Goal: Navigation & Orientation: Find specific page/section

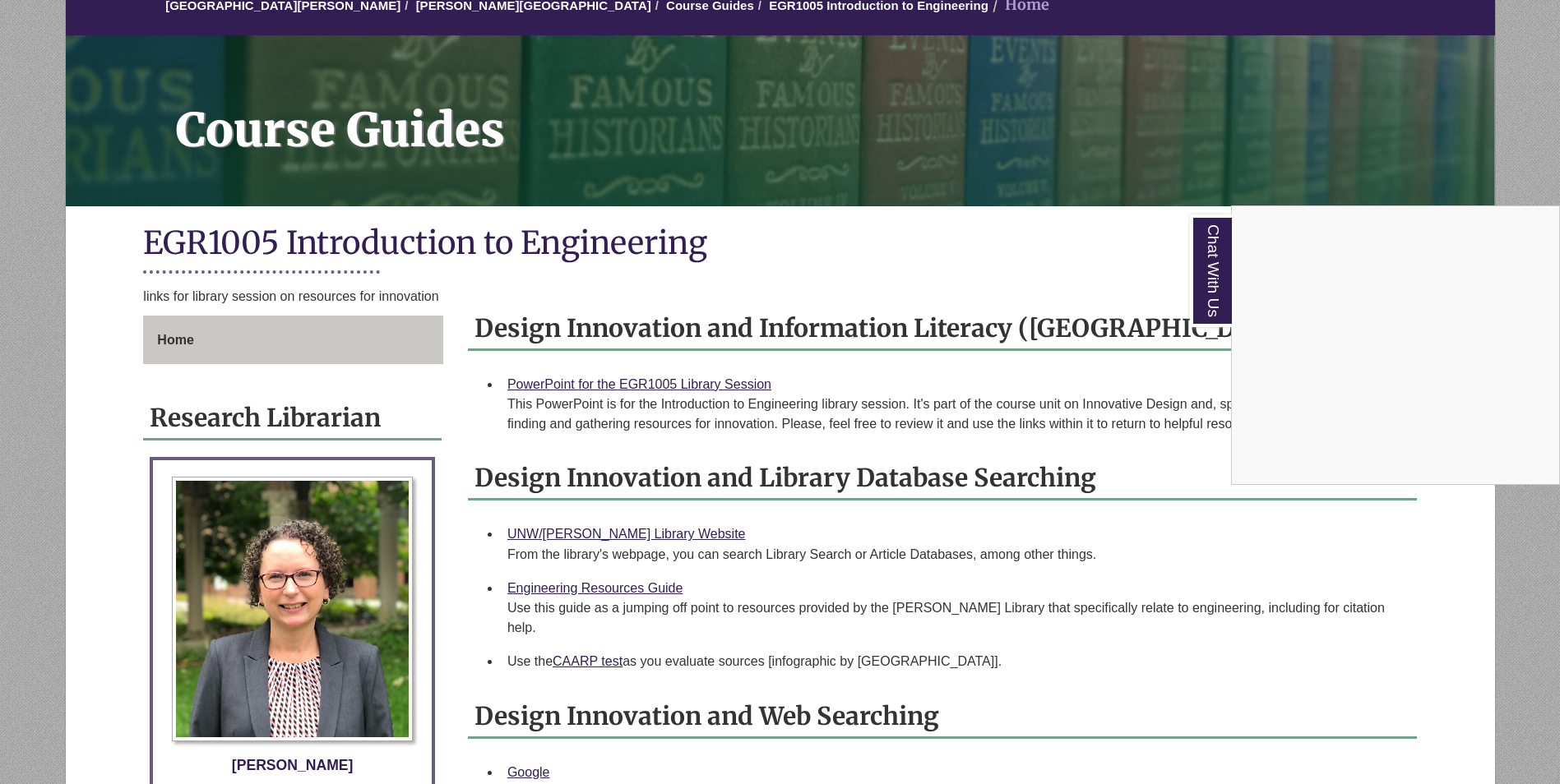
scroll to position [165, 0]
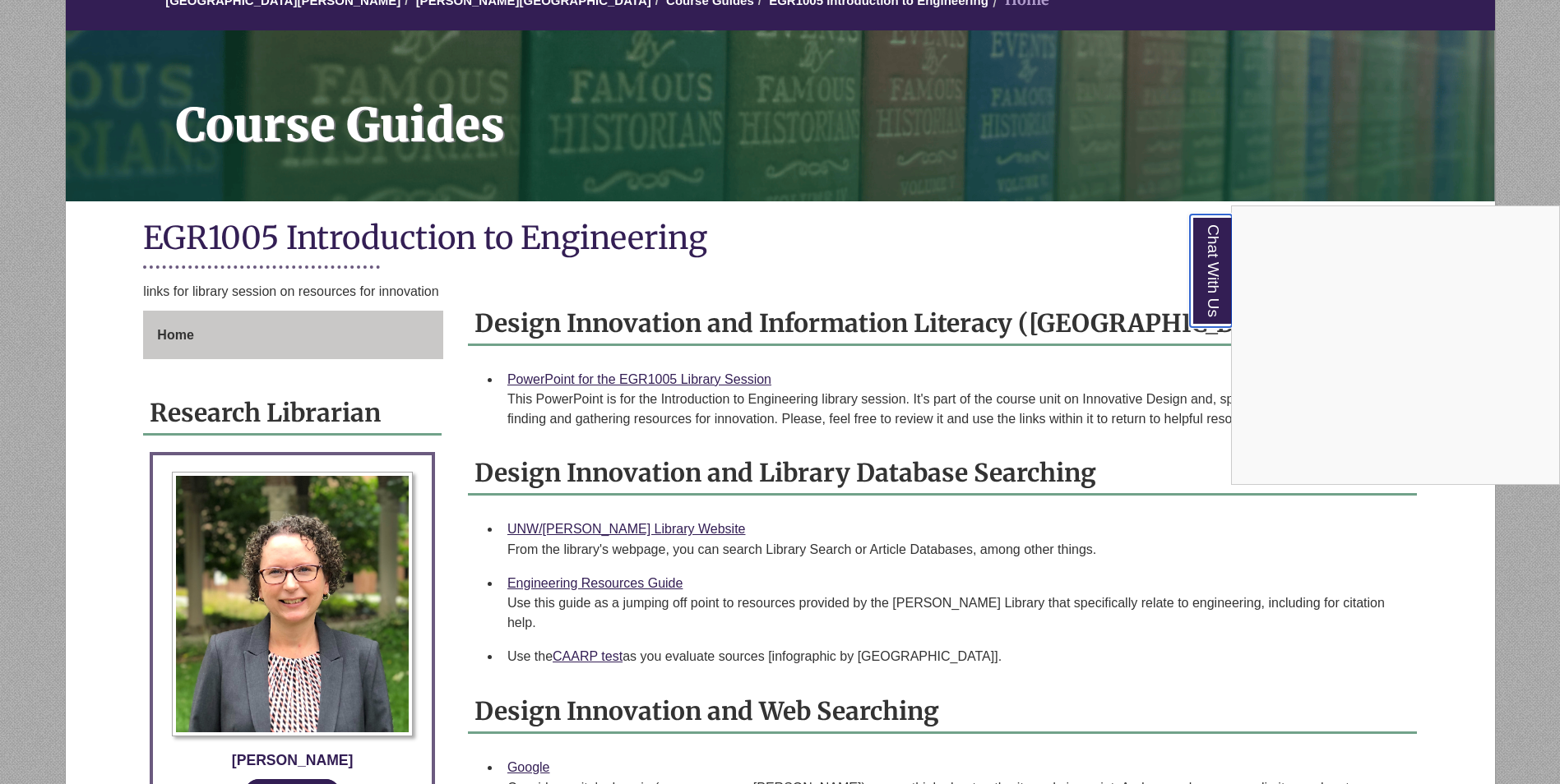
click at [763, 293] on link "Chat With Us" at bounding box center [1211, 271] width 42 height 113
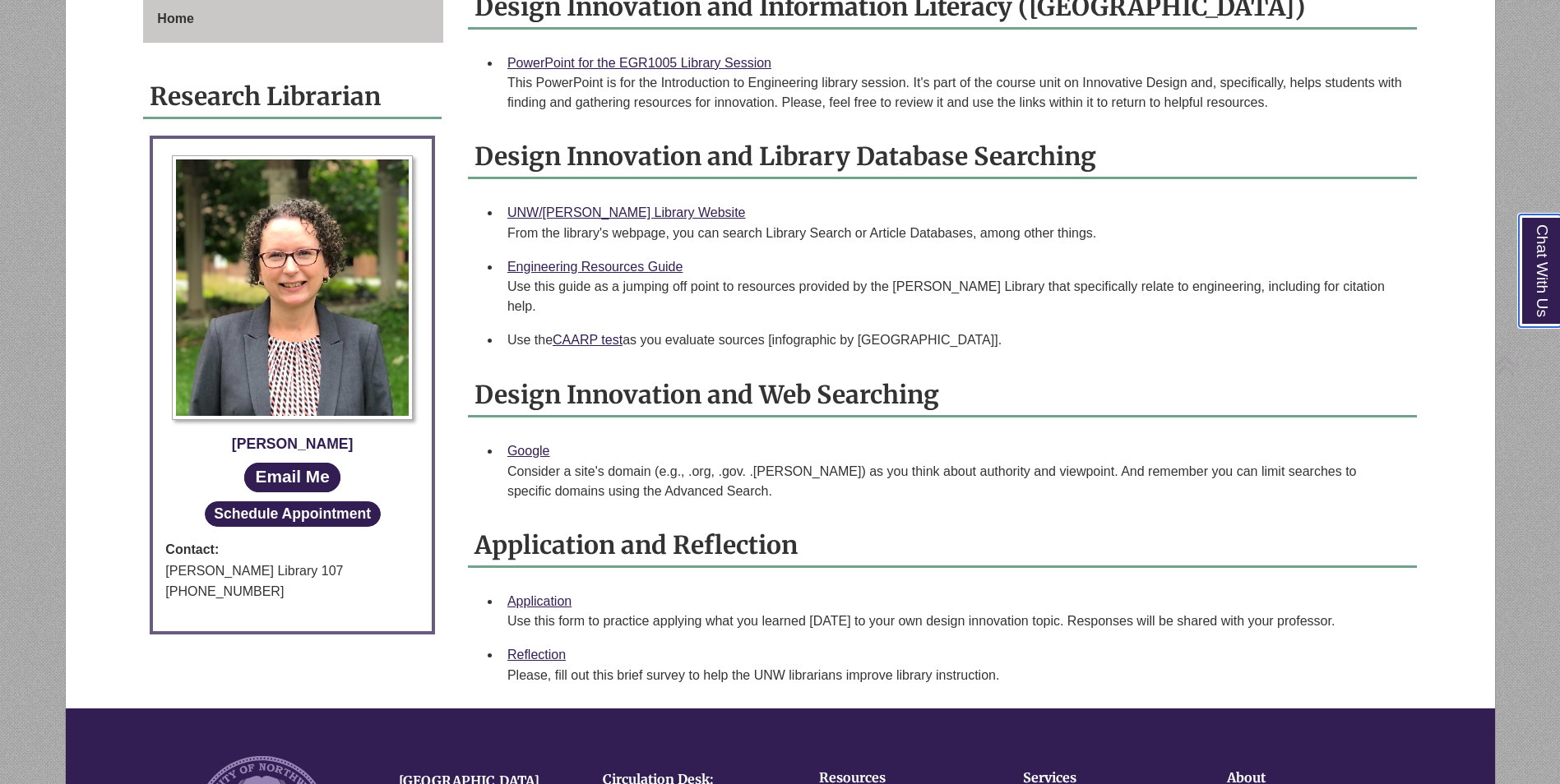
scroll to position [494, 0]
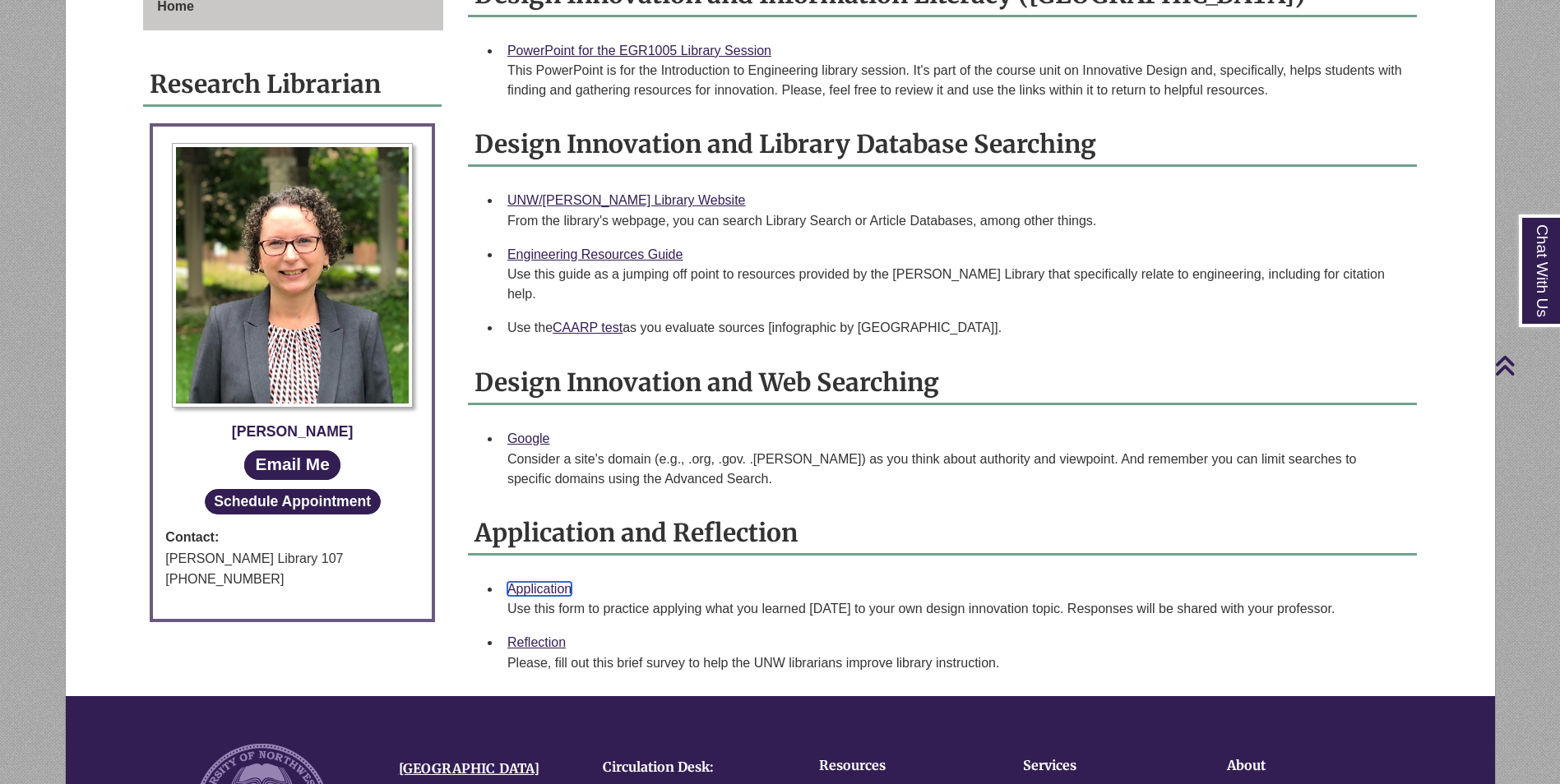
click at [546, 582] on link "Application" at bounding box center [539, 588] width 64 height 14
click at [539, 599] on div "Use this form to practice applying what you learned [DATE] to your own design i…" at bounding box center [955, 609] width 896 height 20
click at [553, 582] on link "Application" at bounding box center [539, 588] width 64 height 14
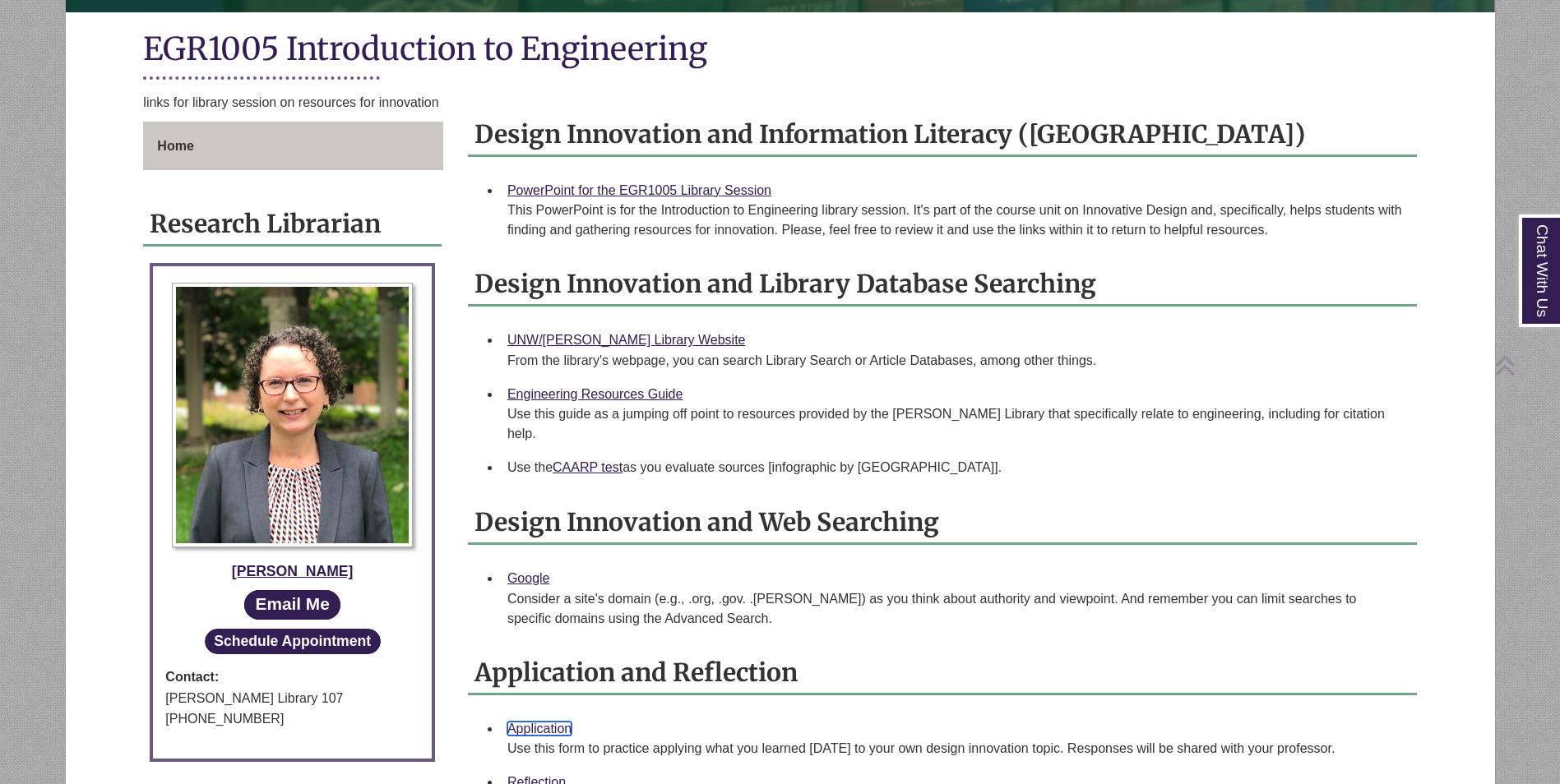
scroll to position [411, 0]
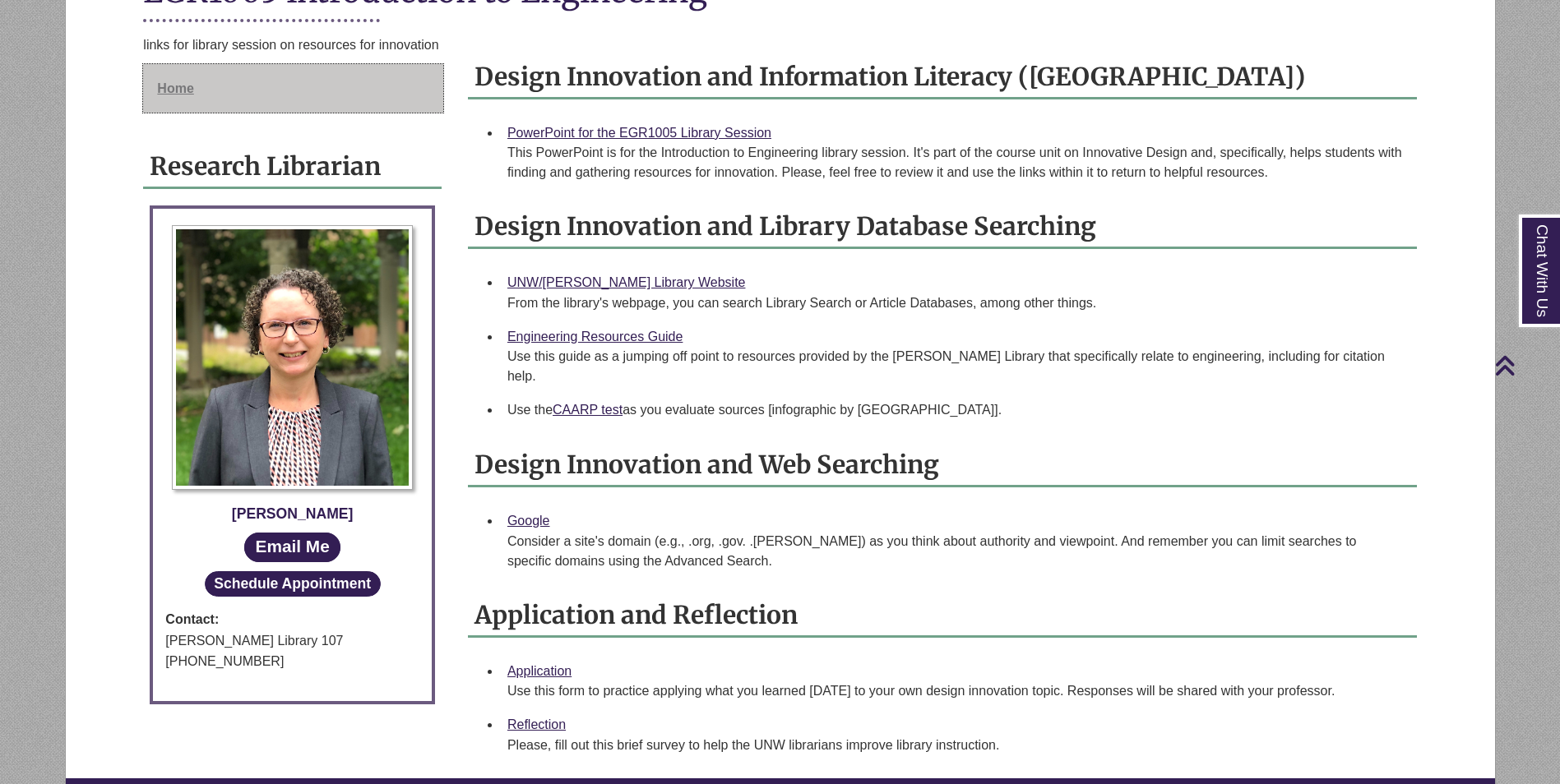
click at [210, 88] on link "Home" at bounding box center [292, 88] width 300 height 49
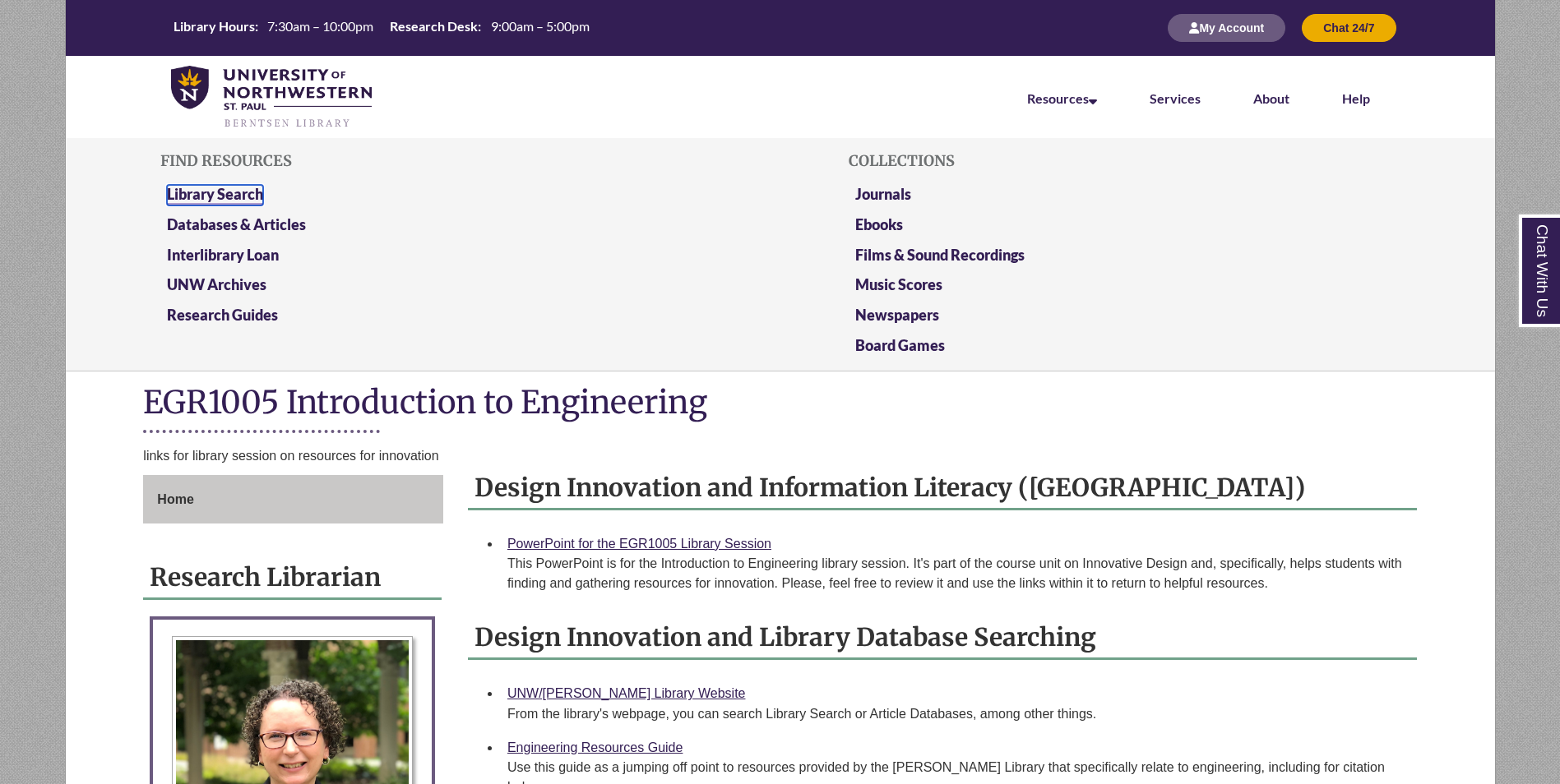
click at [258, 199] on link "Library Search" at bounding box center [215, 195] width 96 height 20
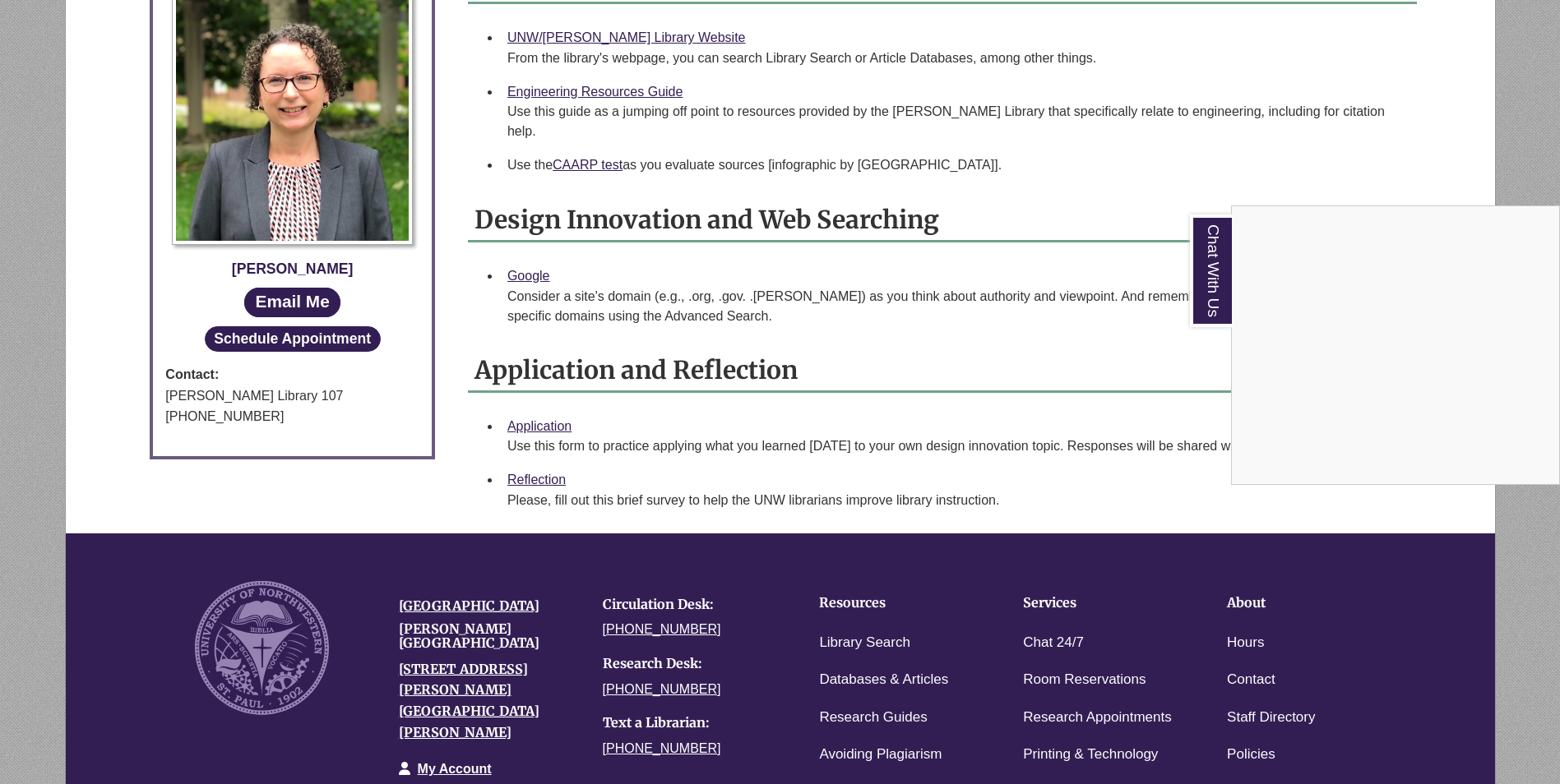
scroll to position [657, 0]
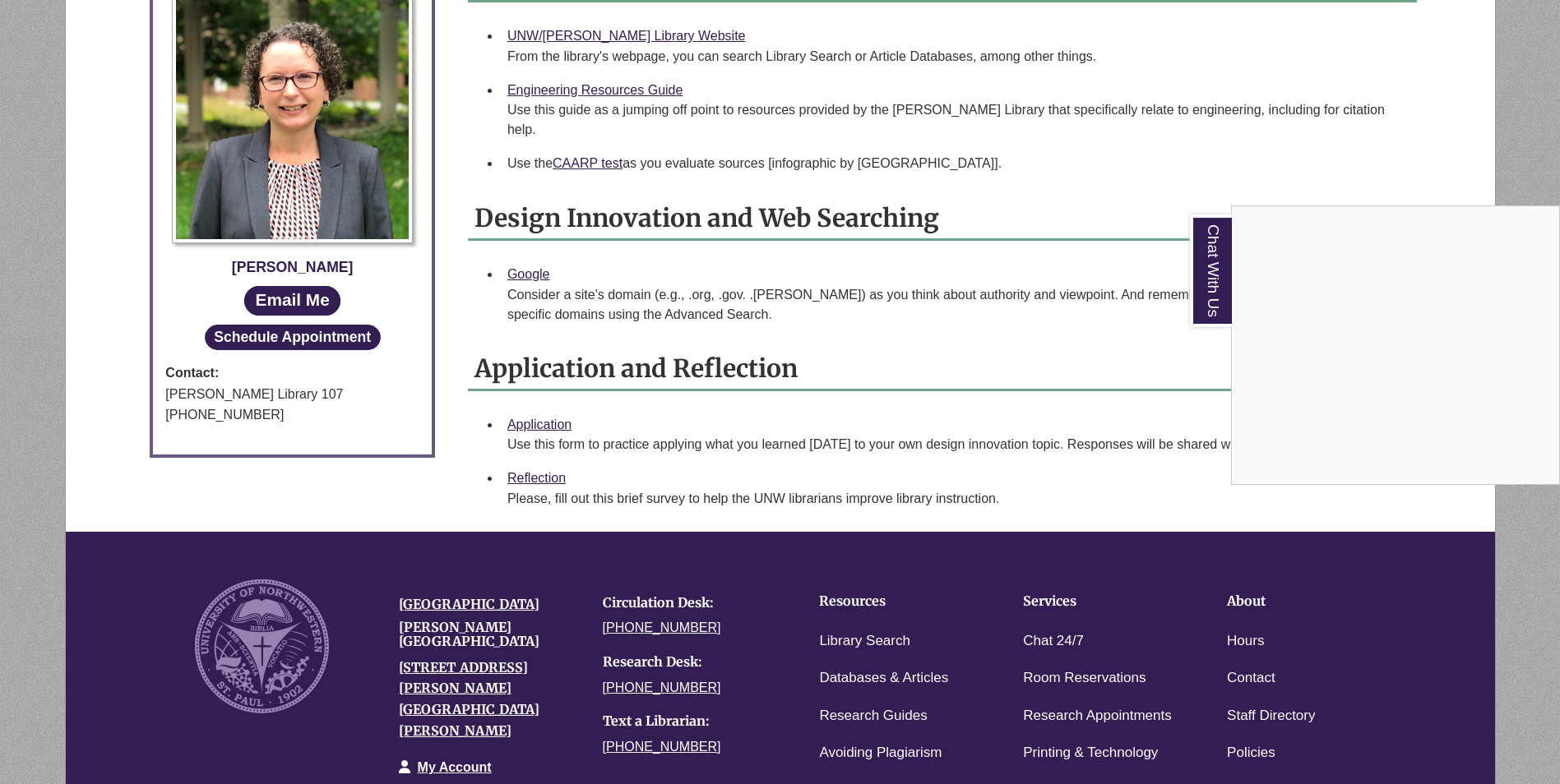
click at [507, 457] on div "Chat With Us" at bounding box center [780, 392] width 1560 height 784
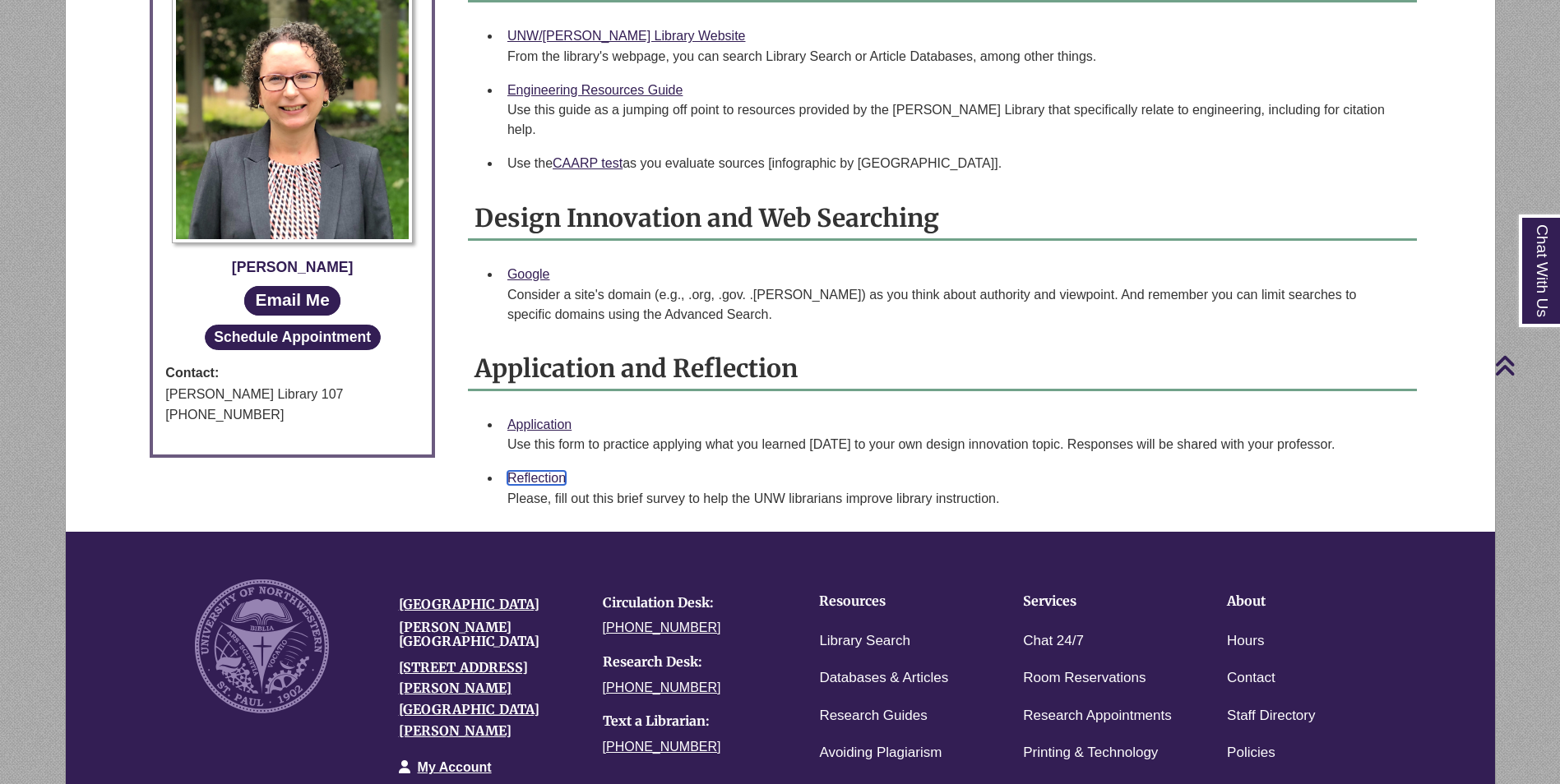
click at [525, 472] on link "Reflection" at bounding box center [536, 478] width 58 height 14
